Goal: Task Accomplishment & Management: Manage account settings

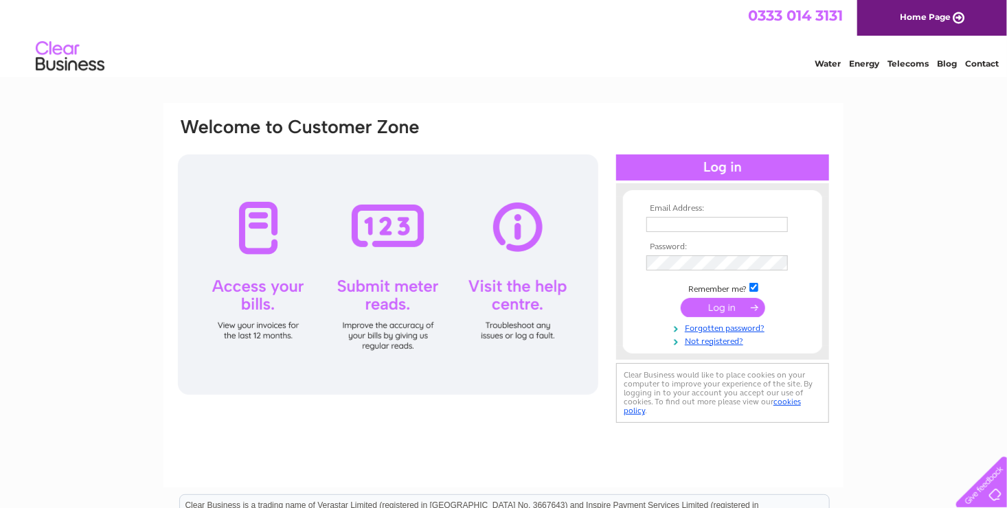
type input "[EMAIL_ADDRESS][DOMAIN_NAME]"
click at [720, 308] on input "submit" at bounding box center [722, 307] width 84 height 19
click at [756, 306] on input "submit" at bounding box center [722, 307] width 84 height 19
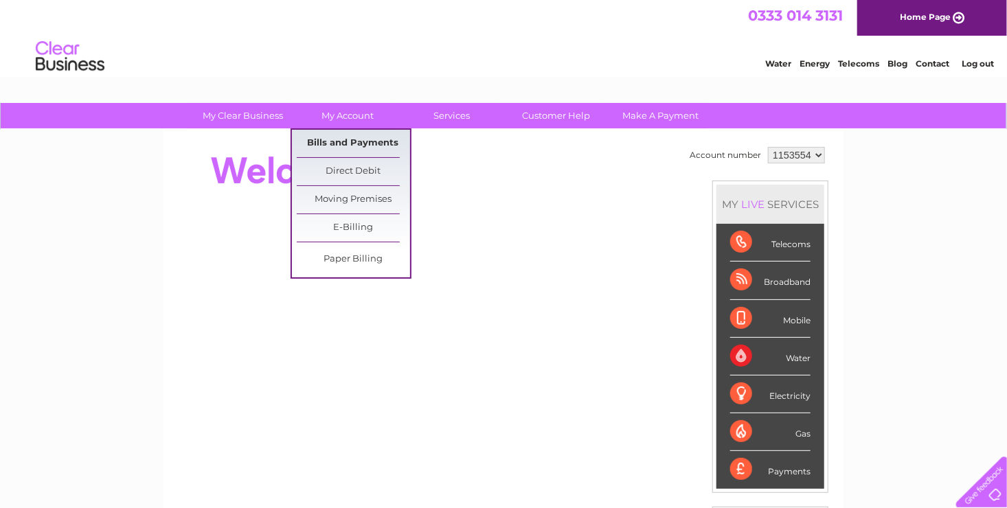
click at [360, 138] on link "Bills and Payments" at bounding box center [353, 143] width 113 height 27
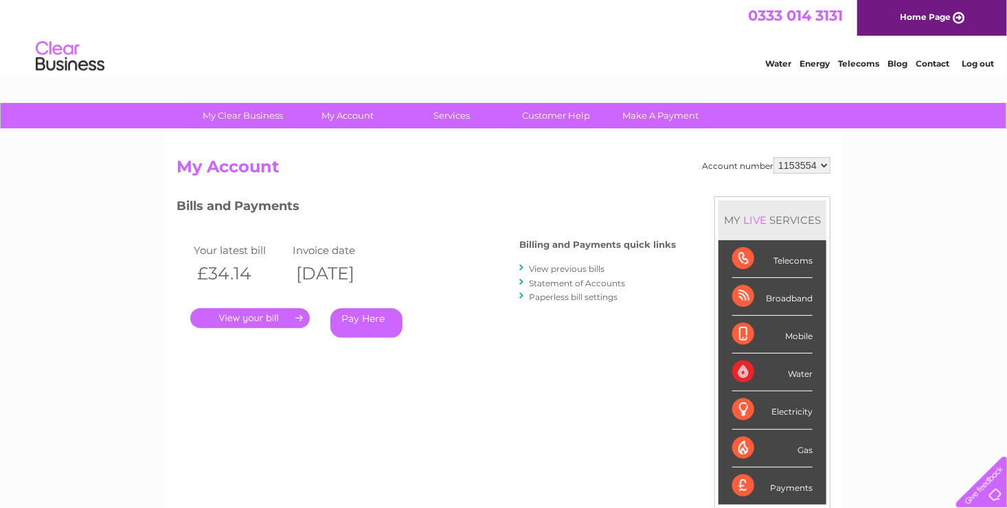
click at [259, 323] on link "." at bounding box center [249, 318] width 119 height 20
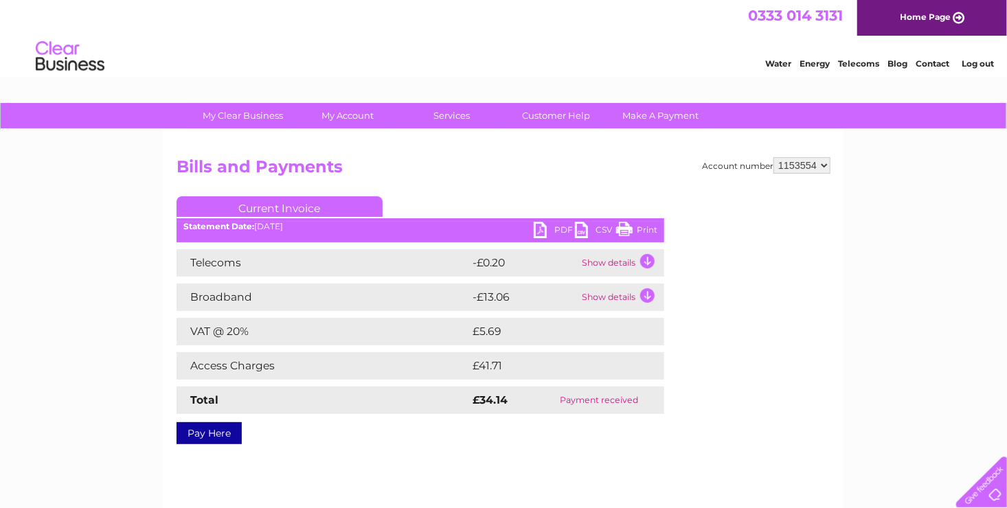
click at [541, 225] on link "PDF" at bounding box center [554, 232] width 41 height 20
